Goal: Task Accomplishment & Management: Manage account settings

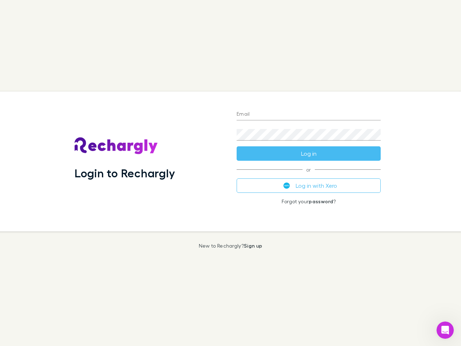
click at [230, 173] on div "Login to Rechargly" at bounding box center [150, 161] width 162 height 140
click at [308, 114] on input "Email" at bounding box center [308, 115] width 144 height 12
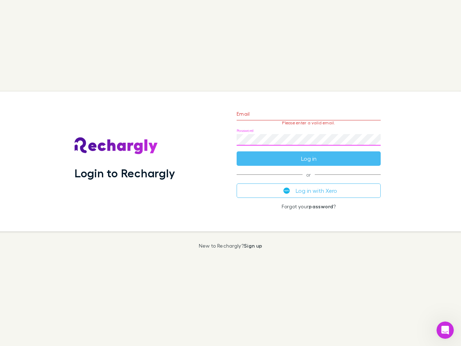
click at [308, 153] on form "Email Please enter a valid email. Password Log in" at bounding box center [308, 134] width 144 height 63
click at [308, 185] on div "Email Please enter a valid email. Password Log in or Log in with Xero Forgot yo…" at bounding box center [308, 161] width 155 height 140
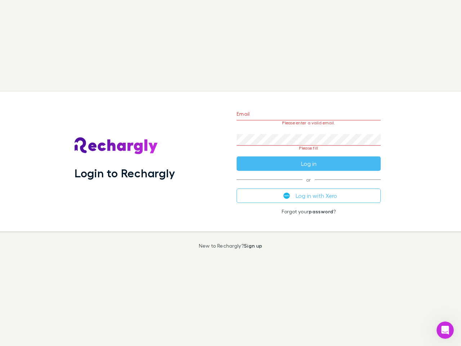
click at [445, 330] on icon "Open Intercom Messenger" at bounding box center [445, 330] width 12 height 12
